Goal: Task Accomplishment & Management: Use online tool/utility

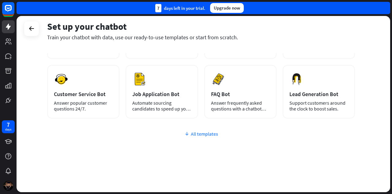
scroll to position [3, 0]
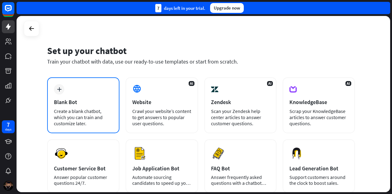
click at [93, 107] on div "plus Blank Bot Create a blank chatbot, which you can train and customize later." at bounding box center [83, 105] width 72 height 56
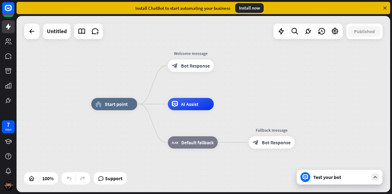
click at [348, 174] on div "Test your bot" at bounding box center [341, 177] width 55 height 6
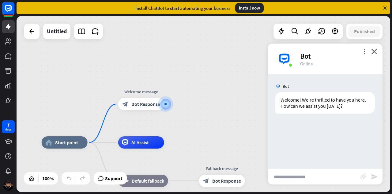
click at [328, 175] on input "text" at bounding box center [314, 176] width 93 height 15
type input "**********"
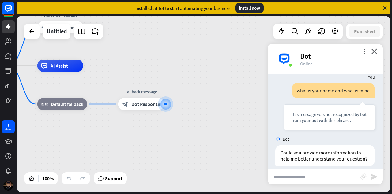
scroll to position [58, 0]
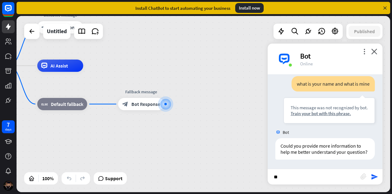
type input "*"
type input "**********"
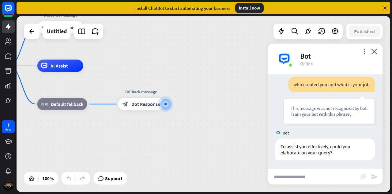
scroll to position [156, 0]
type input "**********"
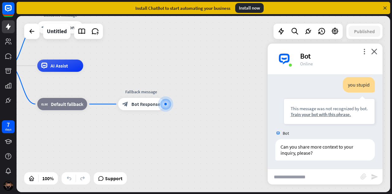
scroll to position [253, 0]
click at [373, 46] on div "more_vert close Bot Online" at bounding box center [325, 59] width 115 height 31
click at [375, 49] on icon "close" at bounding box center [375, 51] width 6 height 6
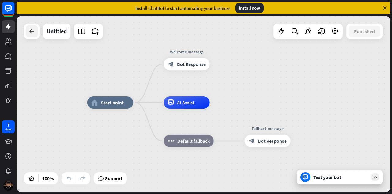
click at [36, 36] on div at bounding box center [32, 31] width 12 height 12
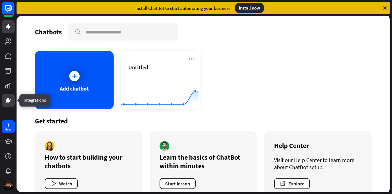
click at [9, 96] on link at bounding box center [8, 100] width 13 height 13
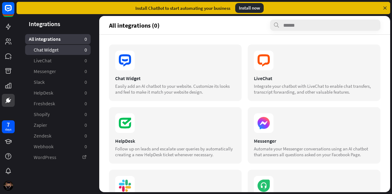
click at [69, 51] on link "Chat Widget 0" at bounding box center [58, 50] width 66 height 10
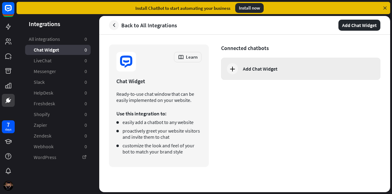
click at [230, 67] on icon at bounding box center [232, 68] width 7 height 7
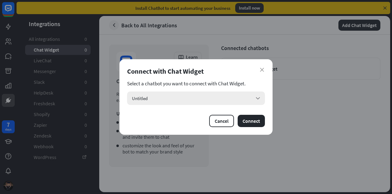
click at [234, 94] on div "Untitled arrow_down" at bounding box center [196, 97] width 138 height 13
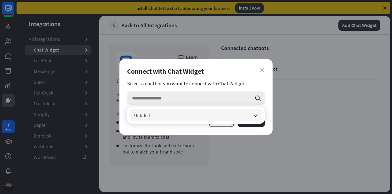
click at [234, 99] on input "search" at bounding box center [192, 97] width 120 height 13
click at [253, 83] on section "Select a chatbot you want to connect with Chat Widget." at bounding box center [196, 83] width 138 height 6
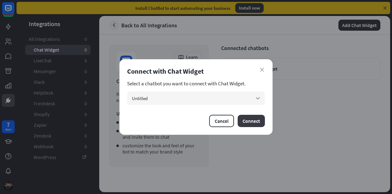
click at [261, 122] on button "Connect" at bounding box center [251, 121] width 27 height 12
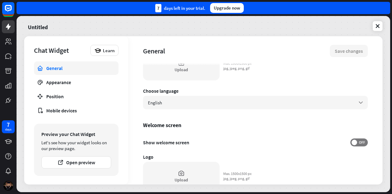
scroll to position [82, 0]
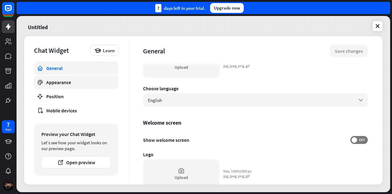
click at [94, 86] on link "Appearance" at bounding box center [76, 81] width 85 height 13
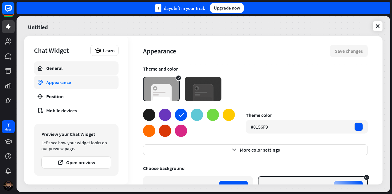
click at [85, 70] on div "General" at bounding box center [76, 68] width 60 height 6
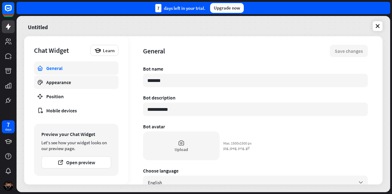
click at [90, 81] on div "Appearance" at bounding box center [76, 82] width 60 height 6
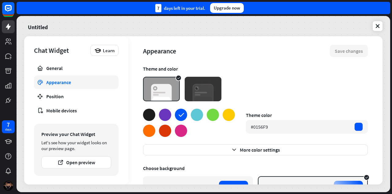
click at [199, 90] on img at bounding box center [203, 89] width 37 height 25
type textarea "*"
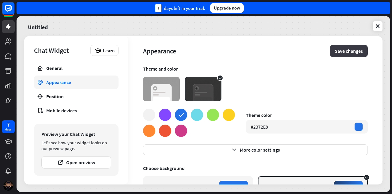
click at [337, 49] on button "Save changes" at bounding box center [349, 51] width 38 height 12
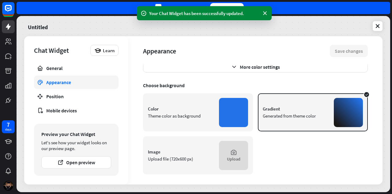
scroll to position [85, 0]
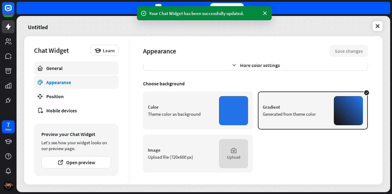
click at [93, 70] on div "General" at bounding box center [76, 68] width 60 height 6
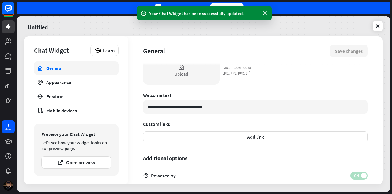
scroll to position [210, 0]
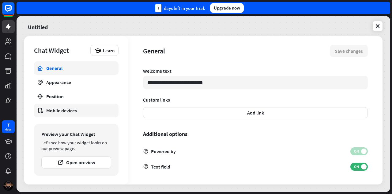
click at [93, 112] on div "Mobile devices" at bounding box center [76, 110] width 60 height 6
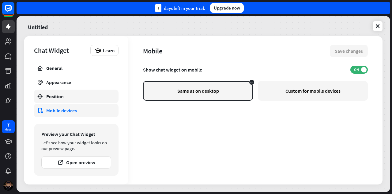
click at [84, 98] on div "Position" at bounding box center [76, 96] width 60 height 6
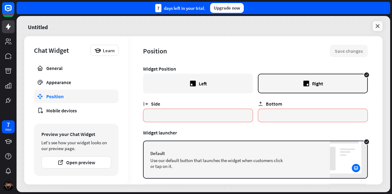
click at [379, 26] on icon at bounding box center [378, 26] width 6 height 6
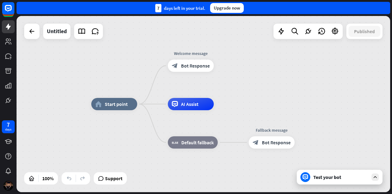
click at [32, 39] on div "home_2 Start point Welcome message block_bot_response Bot Response AI Assist bl…" at bounding box center [204, 104] width 374 height 176
click at [35, 33] on icon at bounding box center [31, 31] width 7 height 7
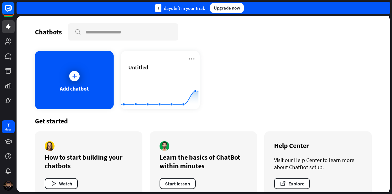
scroll to position [14, 0]
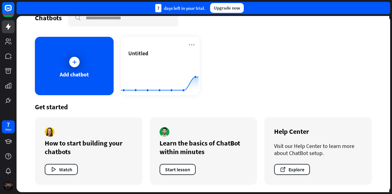
click at [8, 188] on img at bounding box center [8, 186] width 10 height 10
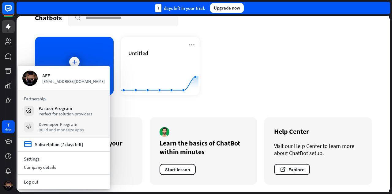
click at [63, 127] on div "Developer Program" at bounding box center [61, 124] width 45 height 6
